Goal: Transaction & Acquisition: Subscribe to service/newsletter

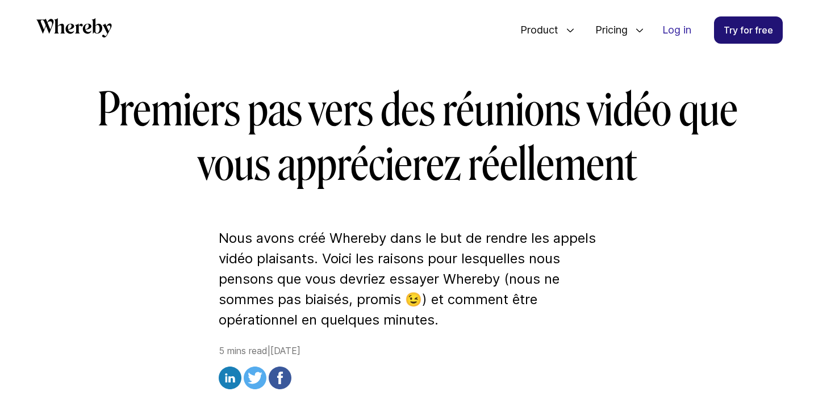
click at [740, 36] on link "Try for free" at bounding box center [748, 29] width 69 height 27
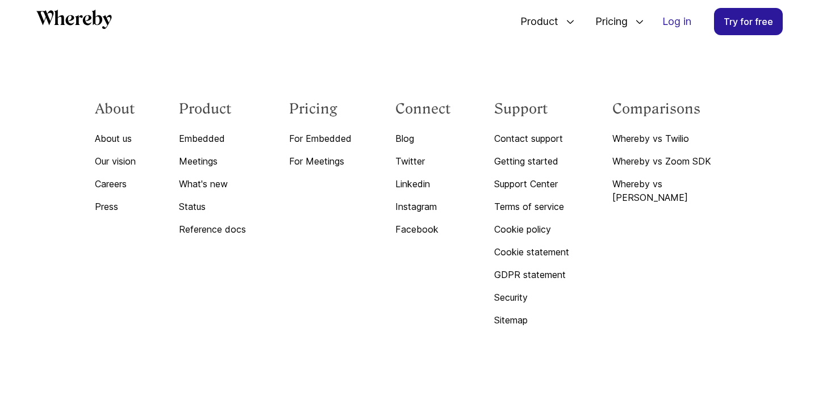
scroll to position [4884, 0]
click at [720, 24] on link "Try for free" at bounding box center [748, 21] width 69 height 27
